Goal: Book appointment/travel/reservation

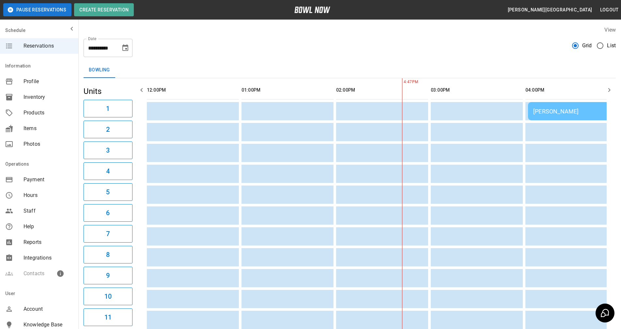
scroll to position [0, 189]
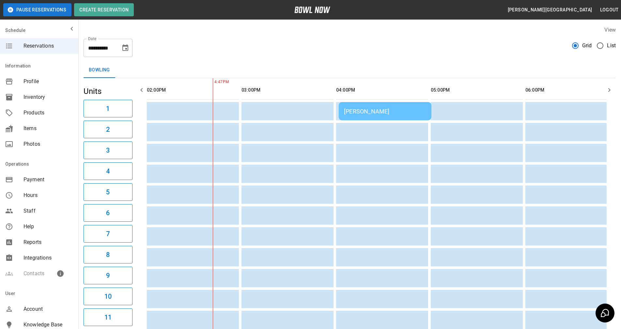
click at [609, 84] on button "button" at bounding box center [609, 90] width 13 height 13
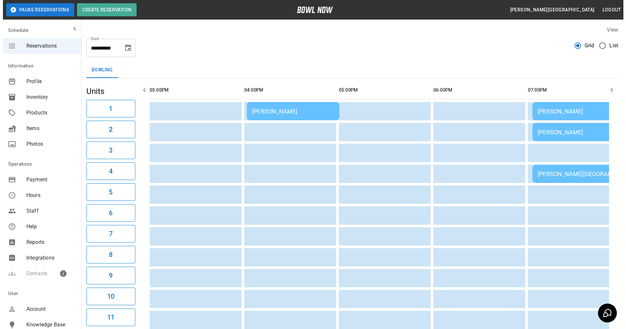
scroll to position [0, 284]
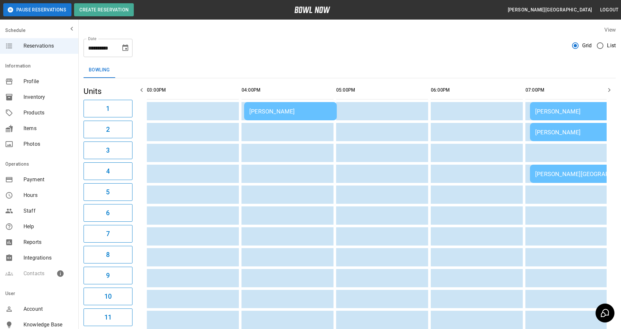
click at [543, 115] on div "[PERSON_NAME]" at bounding box center [576, 111] width 82 height 7
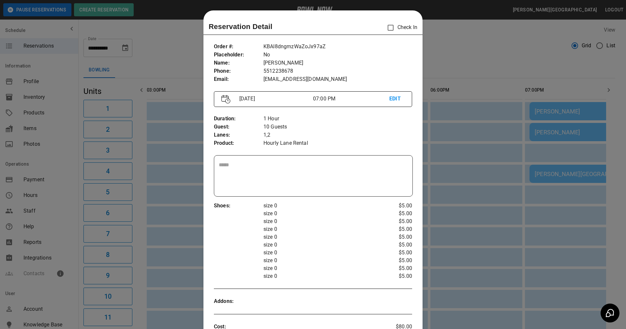
scroll to position [10, 0]
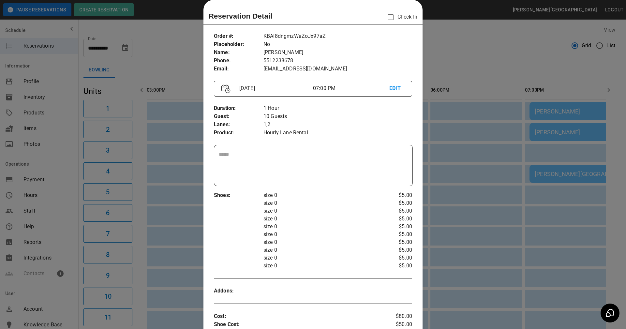
drag, startPoint x: 525, startPoint y: 42, endPoint x: 489, endPoint y: 69, distance: 44.8
click at [527, 43] on div at bounding box center [313, 164] width 626 height 329
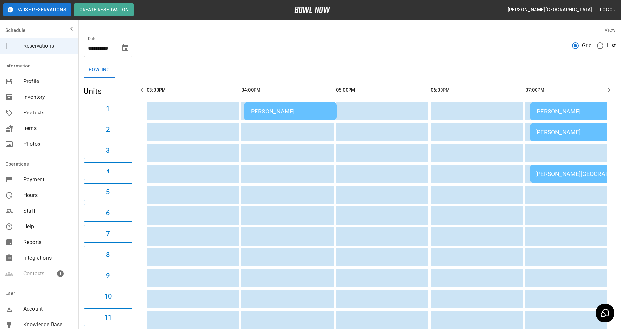
click at [561, 115] on div "[PERSON_NAME]" at bounding box center [576, 111] width 82 height 7
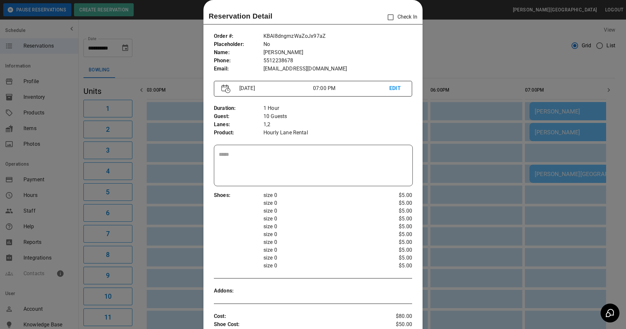
click at [391, 90] on p "EDIT" at bounding box center [397, 88] width 15 height 8
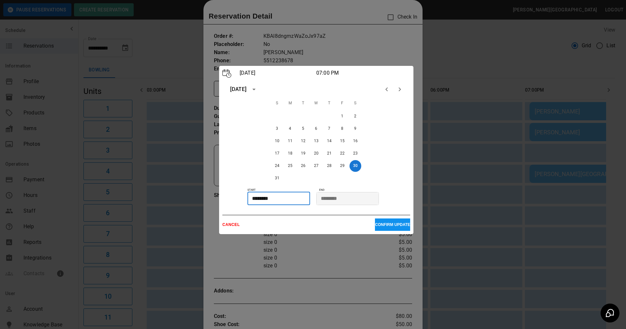
click at [297, 202] on input "********" at bounding box center [277, 198] width 58 height 13
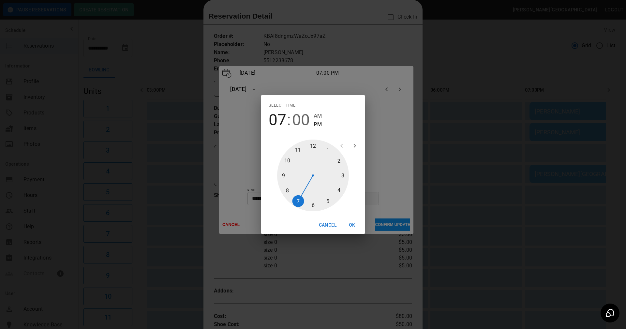
click at [288, 191] on div at bounding box center [313, 176] width 72 height 72
click at [312, 209] on div at bounding box center [313, 176] width 72 height 72
type input "********"
click at [346, 222] on button "OK" at bounding box center [352, 225] width 21 height 12
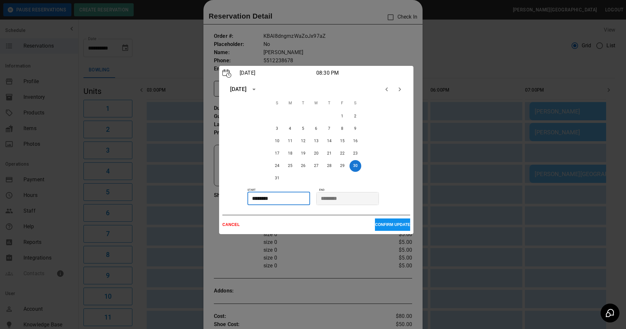
click at [384, 226] on p "CONFIRM UPDATE" at bounding box center [392, 224] width 35 height 5
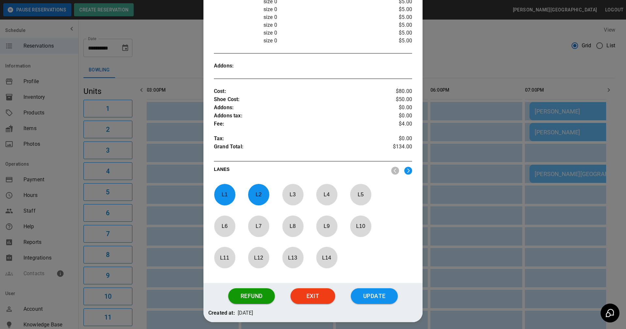
scroll to position [239, 0]
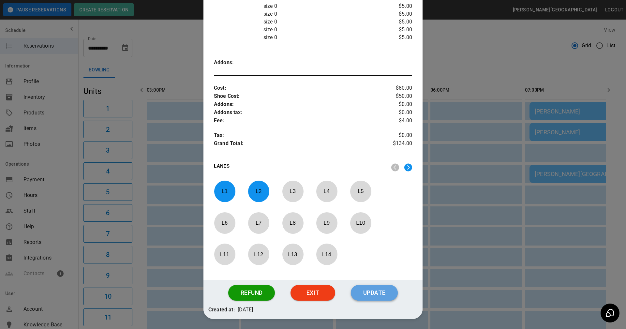
click at [358, 291] on button "Update" at bounding box center [374, 293] width 47 height 16
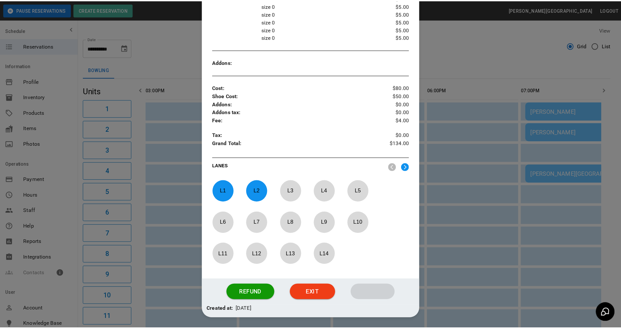
scroll to position [229, 0]
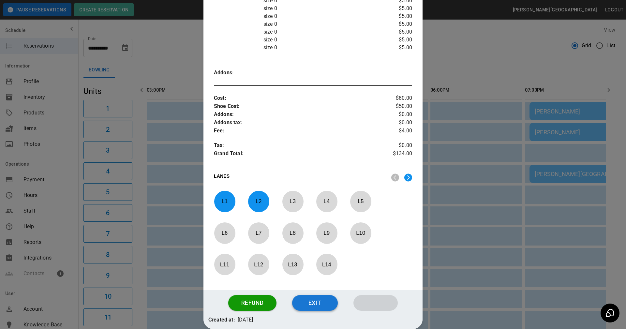
click at [328, 305] on button "Exit" at bounding box center [315, 303] width 46 height 16
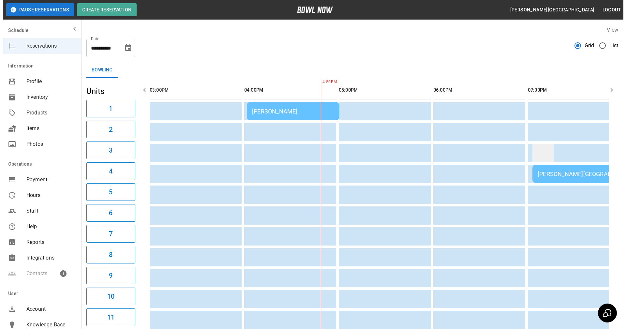
scroll to position [0, 378]
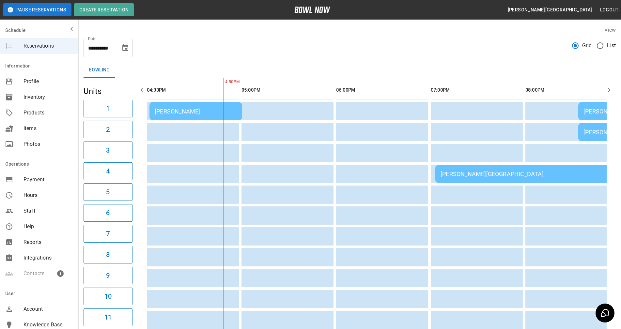
click at [446, 170] on td "[PERSON_NAME][GEOGRAPHIC_DATA]" at bounding box center [529, 174] width 188 height 18
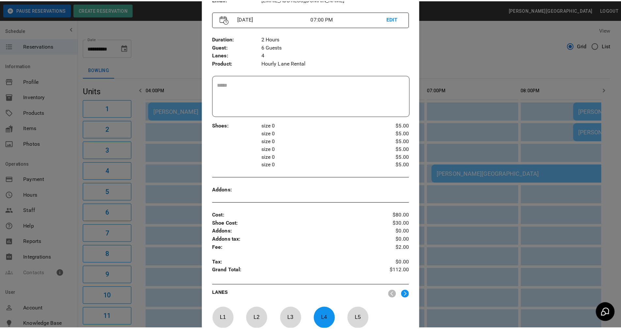
scroll to position [206, 0]
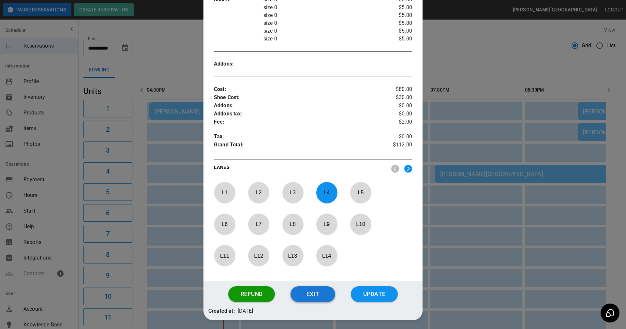
click at [312, 301] on button "Exit" at bounding box center [313, 294] width 45 height 16
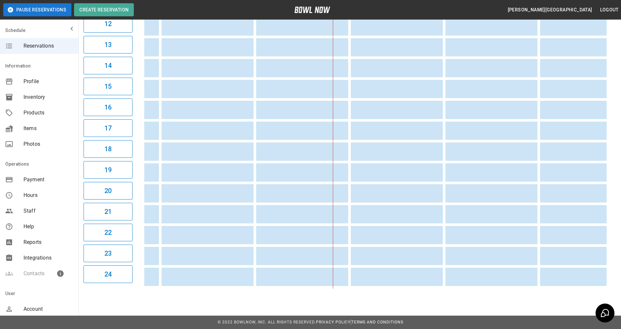
scroll to position [0, 399]
